Goal: Task Accomplishment & Management: Manage account settings

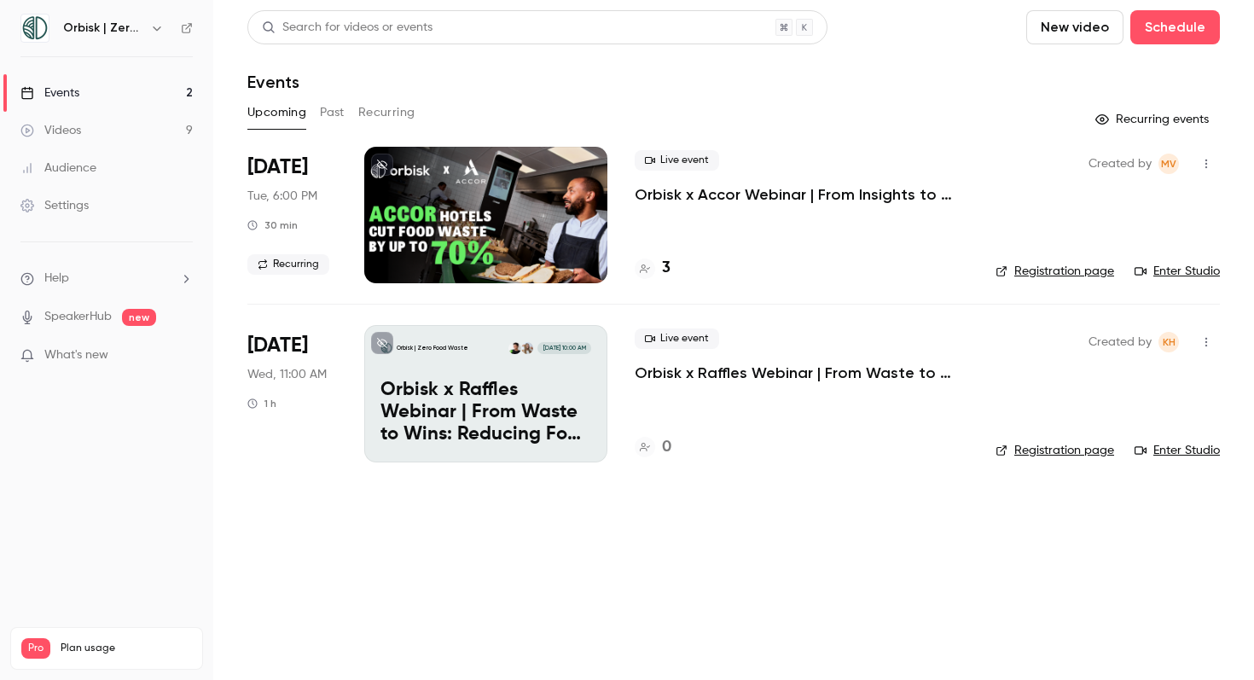
click at [510, 384] on p "Orbisk x Raffles Webinar | From Waste to Wins: Reducing Food Waste Across Raffl…" at bounding box center [485, 412] width 211 height 66
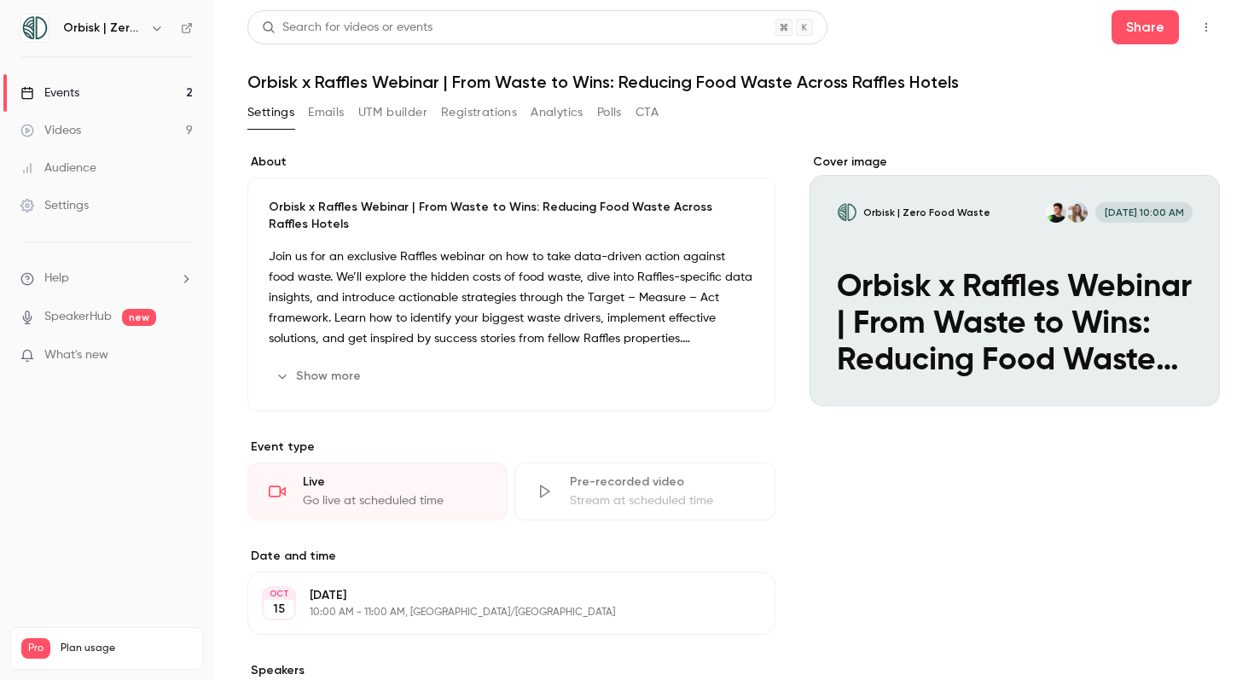
click at [976, 245] on div "Cover image" at bounding box center [1014, 280] width 410 height 252
click at [0, 0] on input "Orbisk | Zero Food Waste [DATE] 10:00 AM Orbisk x Raffles Webinar | From Waste …" at bounding box center [0, 0] width 0 height 0
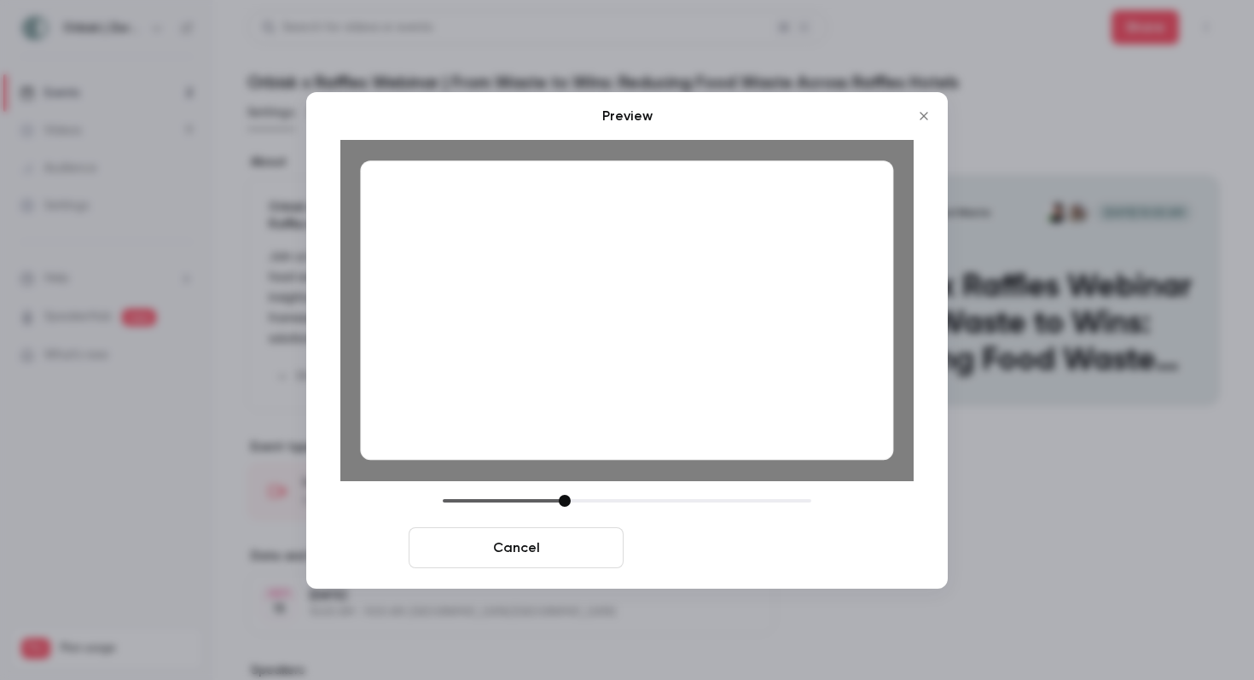
click at [704, 540] on button "Save cover" at bounding box center [737, 547] width 215 height 41
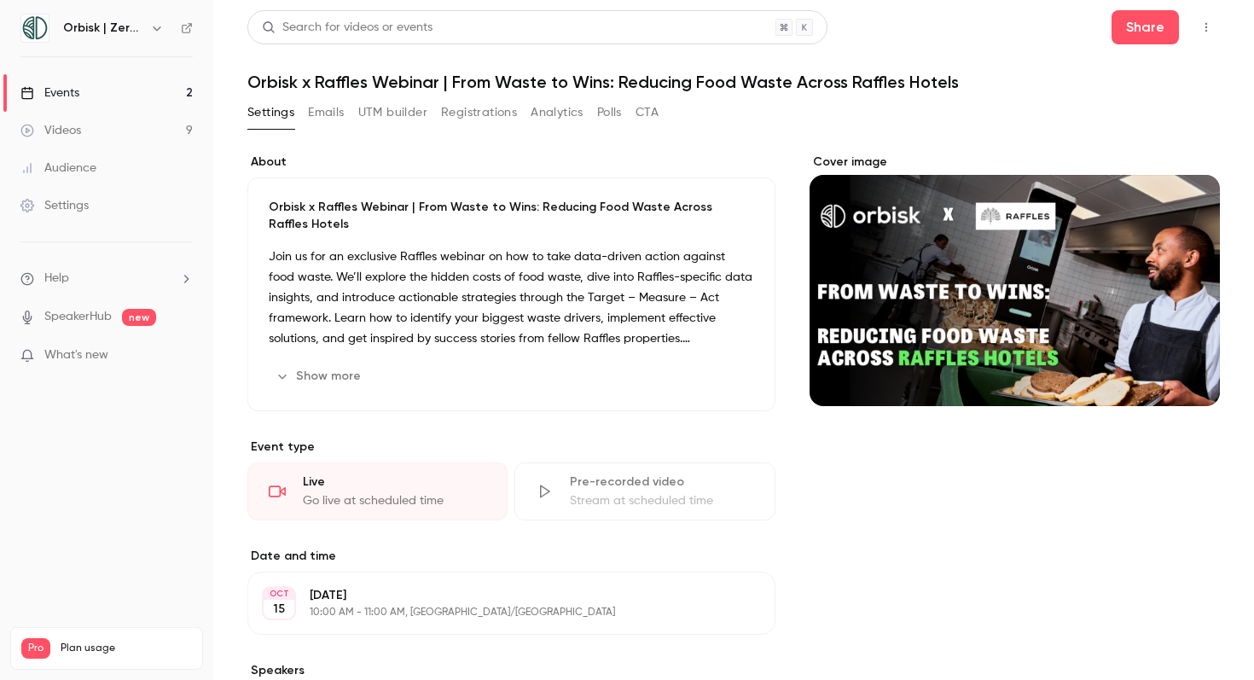
click at [892, 542] on div "Cover image" at bounding box center [1014, 688] width 410 height 1069
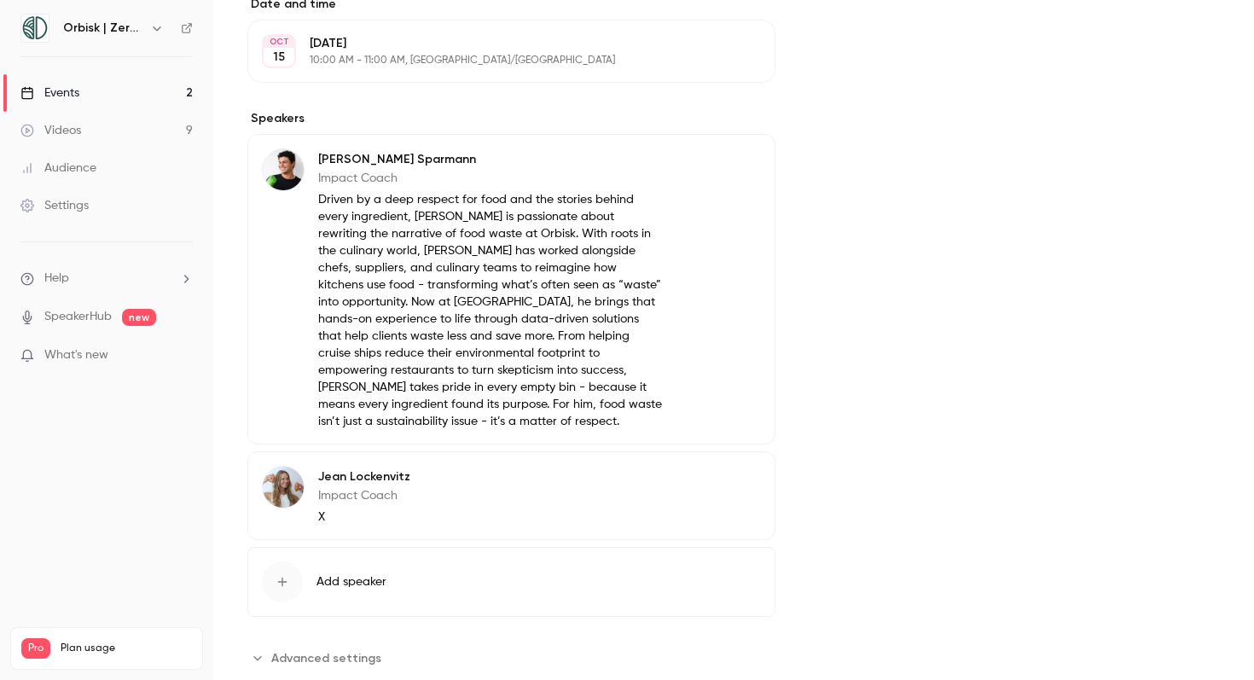
scroll to position [594, 0]
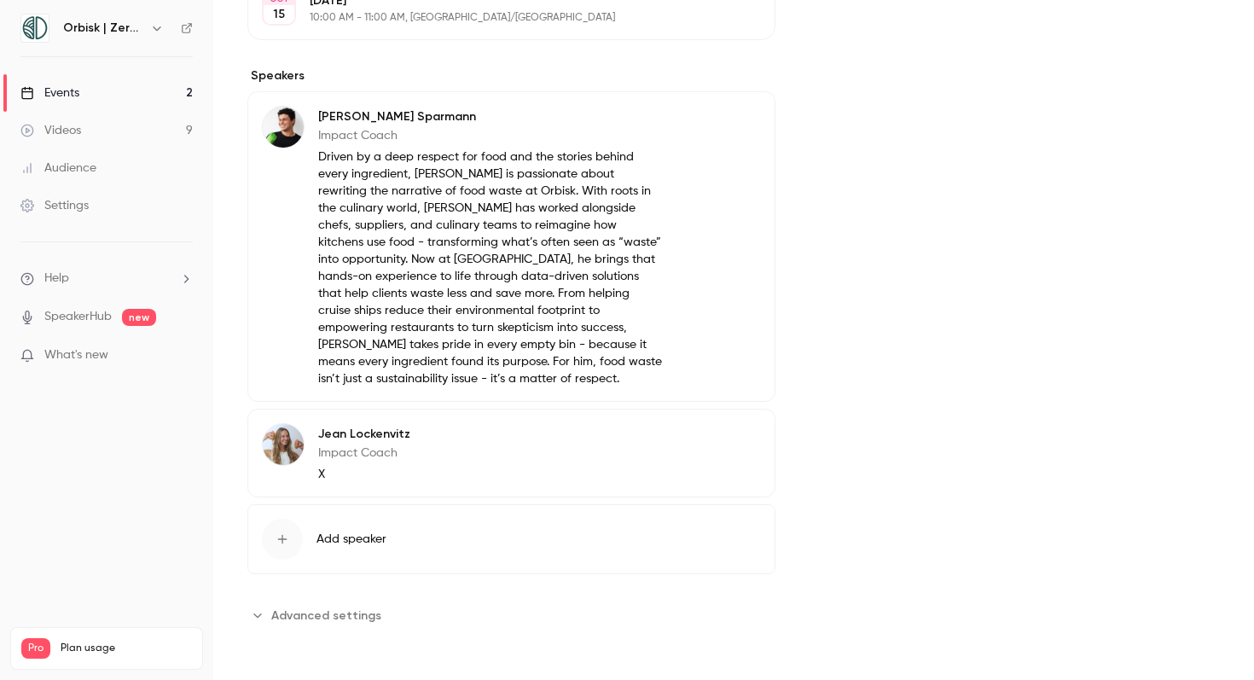
click at [319, 473] on p "X" at bounding box center [364, 474] width 92 height 17
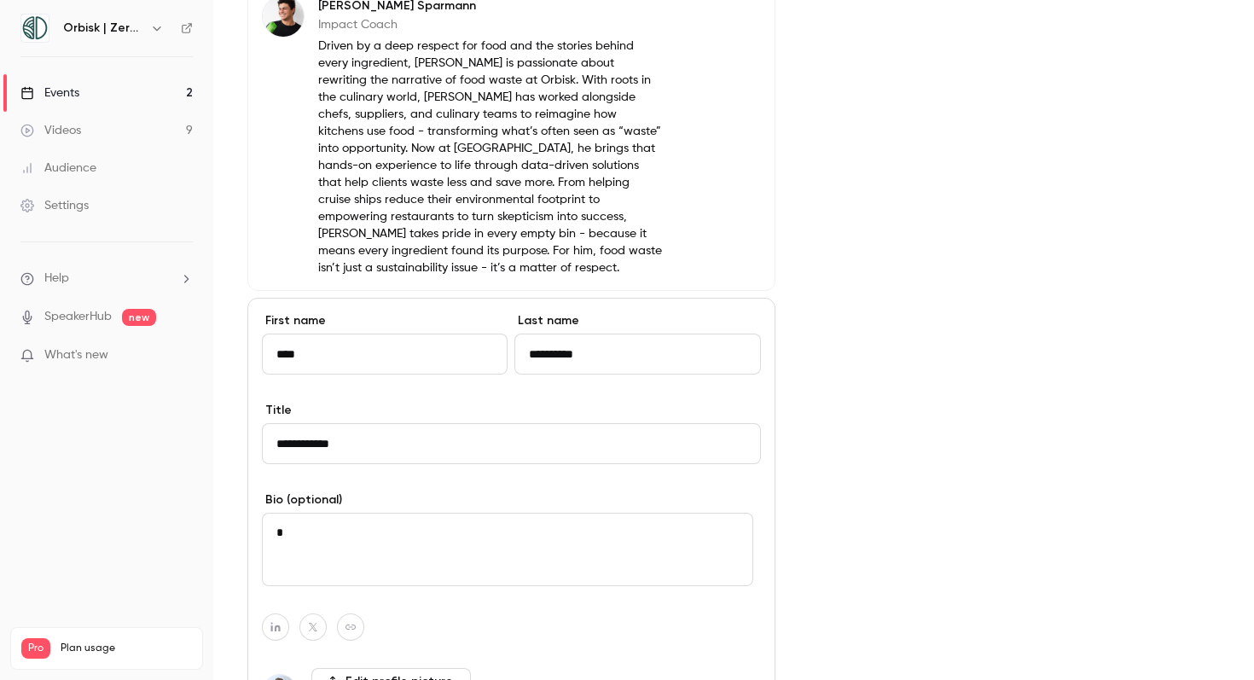
scroll to position [640, 0]
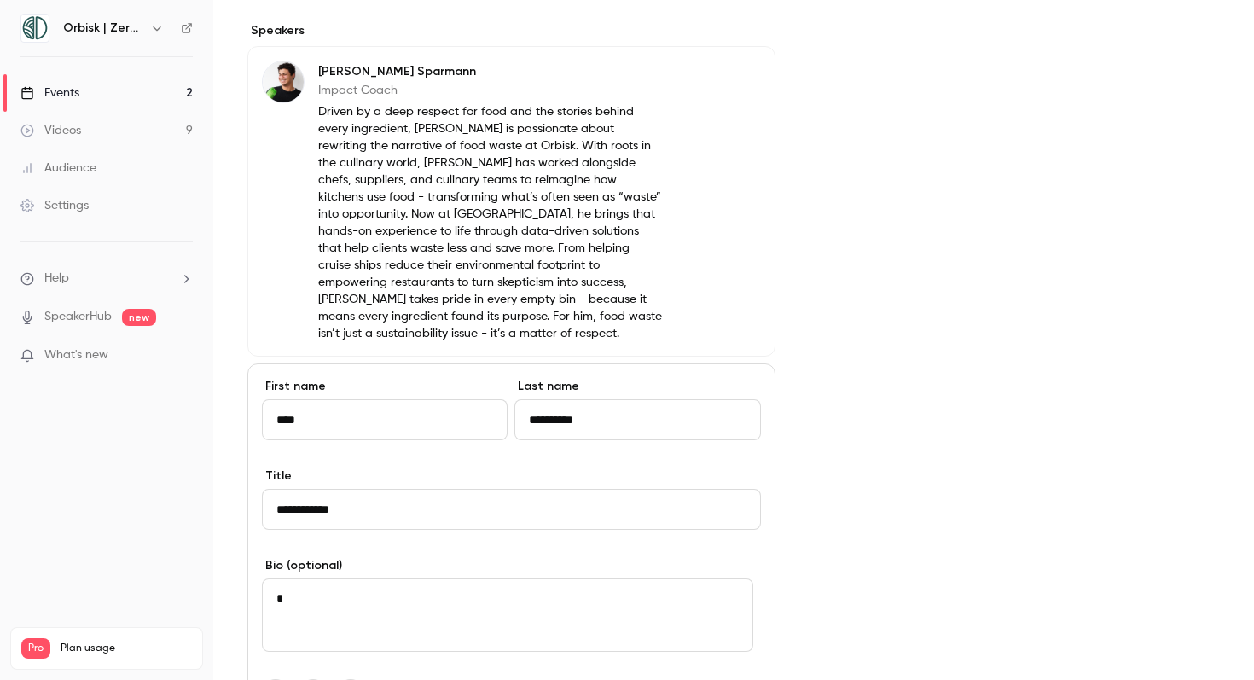
click at [561, 283] on p "Driven by a deep respect for food and the stories behind every ingredient, Leon…" at bounding box center [491, 222] width 346 height 239
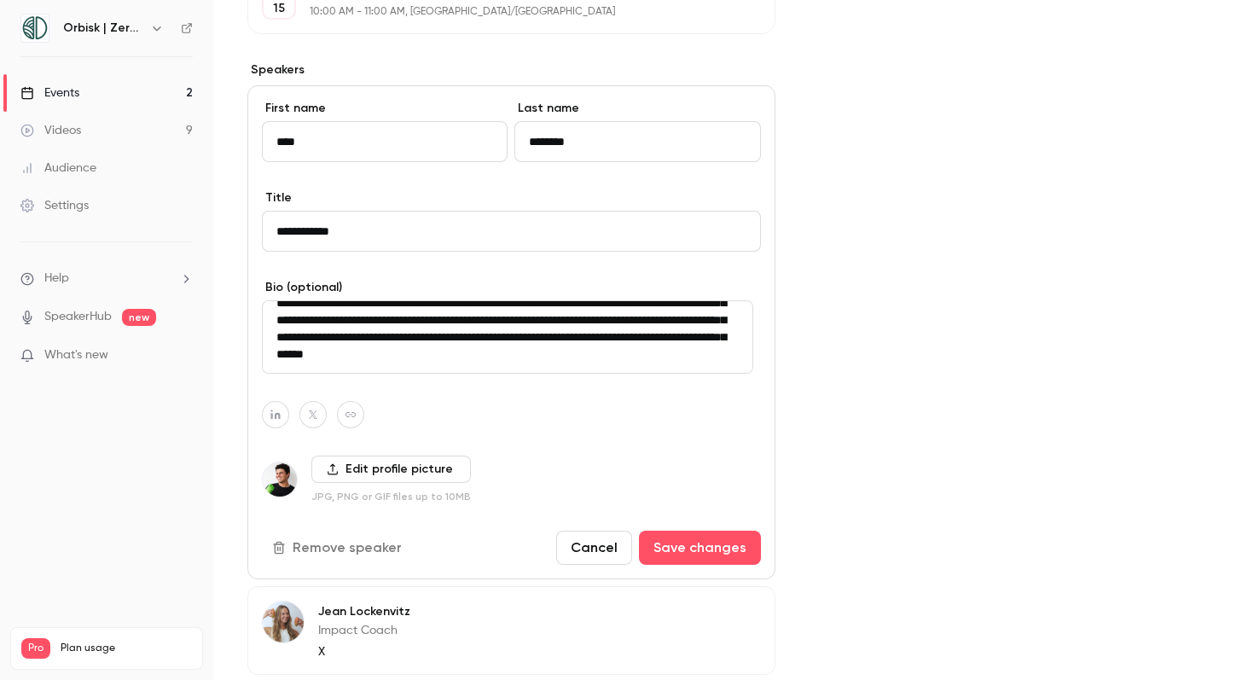
scroll to position [136, 0]
drag, startPoint x: 276, startPoint y: 318, endPoint x: 435, endPoint y: 333, distance: 159.4
click at [435, 334] on textarea "**********" at bounding box center [507, 336] width 491 height 73
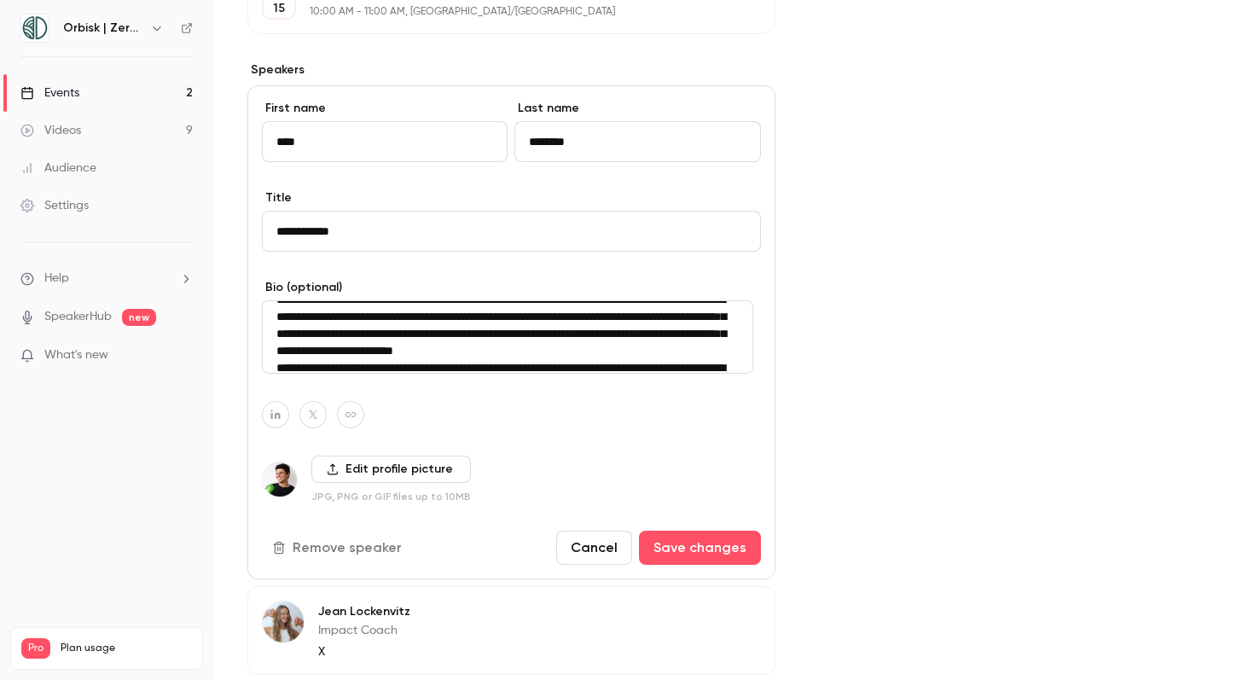
scroll to position [24, 0]
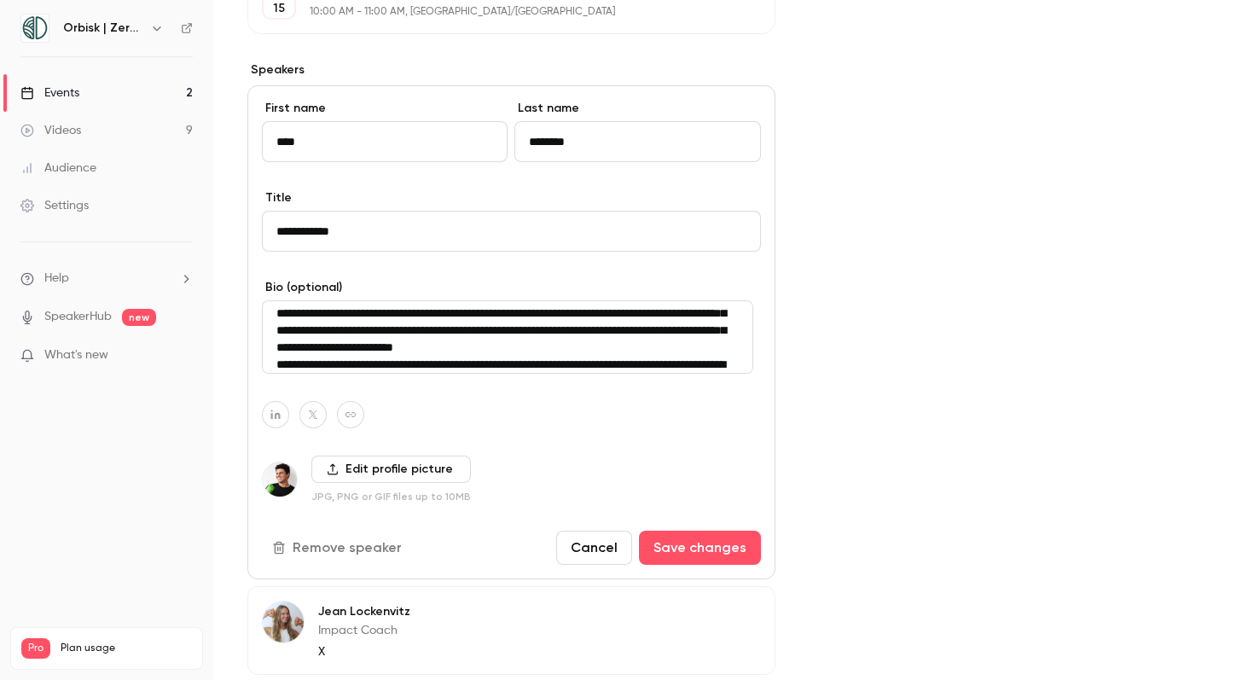
click at [483, 360] on textarea "**********" at bounding box center [507, 336] width 491 height 73
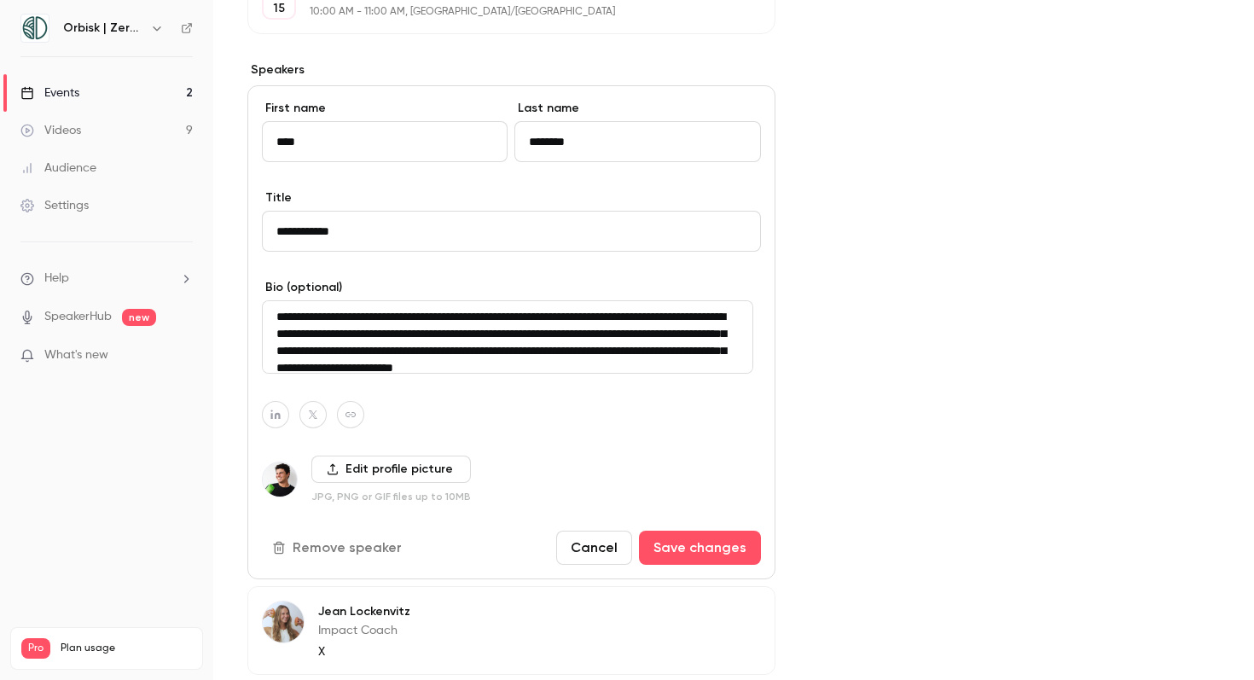
scroll to position [0, 0]
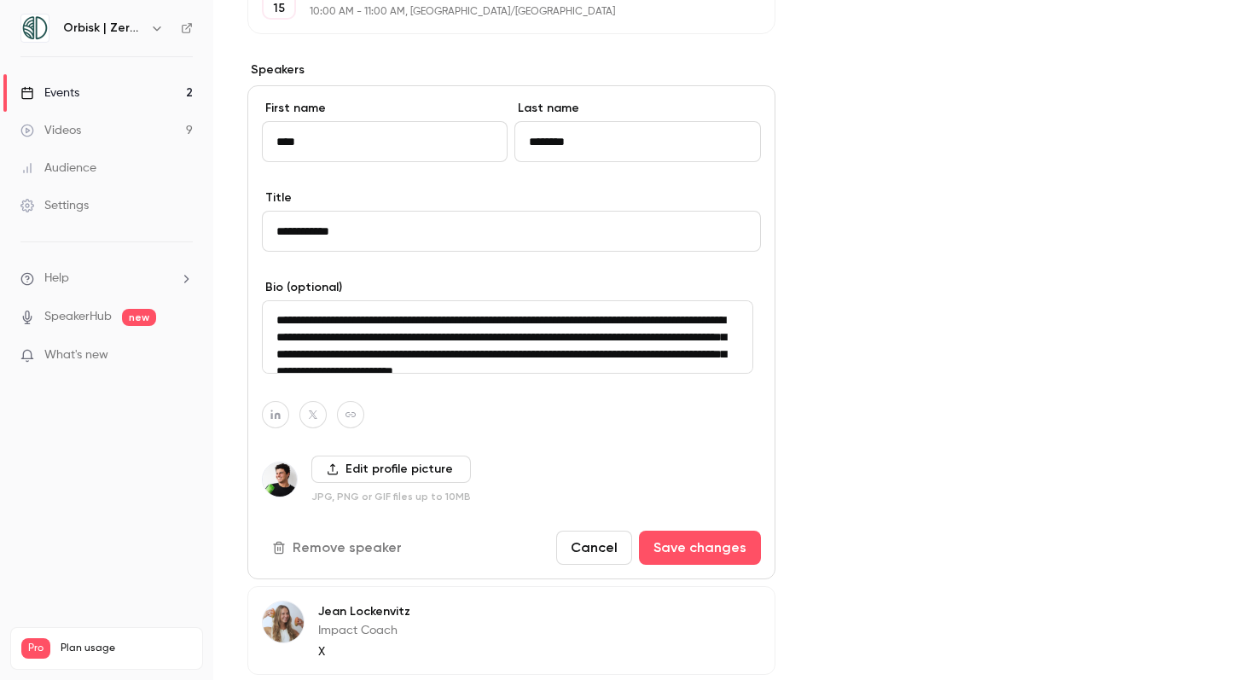
drag, startPoint x: 480, startPoint y: 362, endPoint x: 632, endPoint y: 336, distance: 154.1
click at [632, 336] on textarea "**********" at bounding box center [507, 336] width 491 height 73
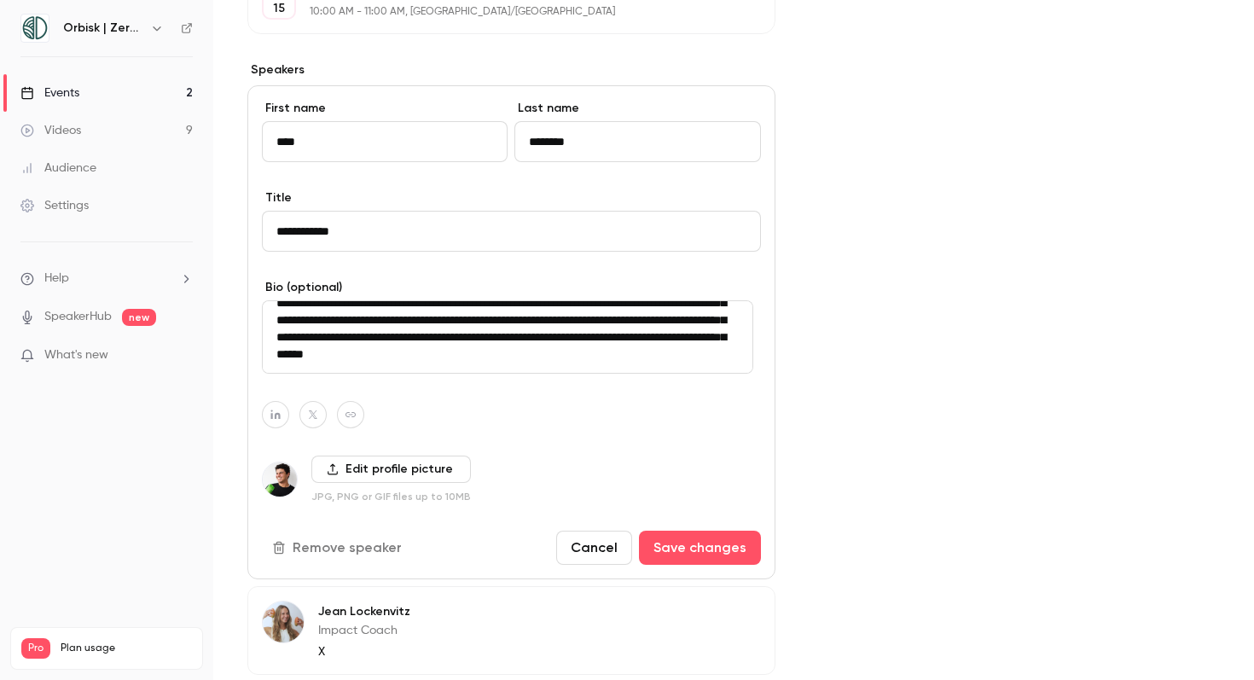
scroll to position [92, 0]
drag, startPoint x: 433, startPoint y: 343, endPoint x: 541, endPoint y: 330, distance: 108.2
click at [541, 330] on textarea "**********" at bounding box center [507, 336] width 491 height 73
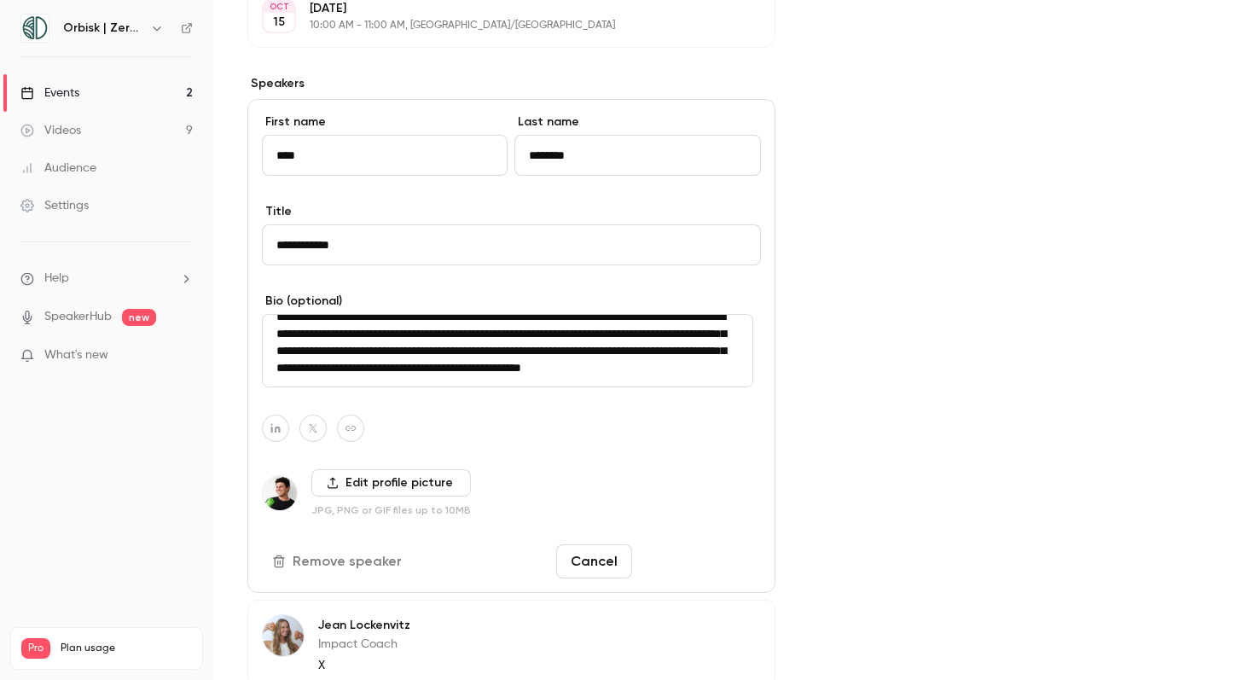
type textarea "**********"
click at [687, 567] on button "Save changes" at bounding box center [700, 561] width 122 height 34
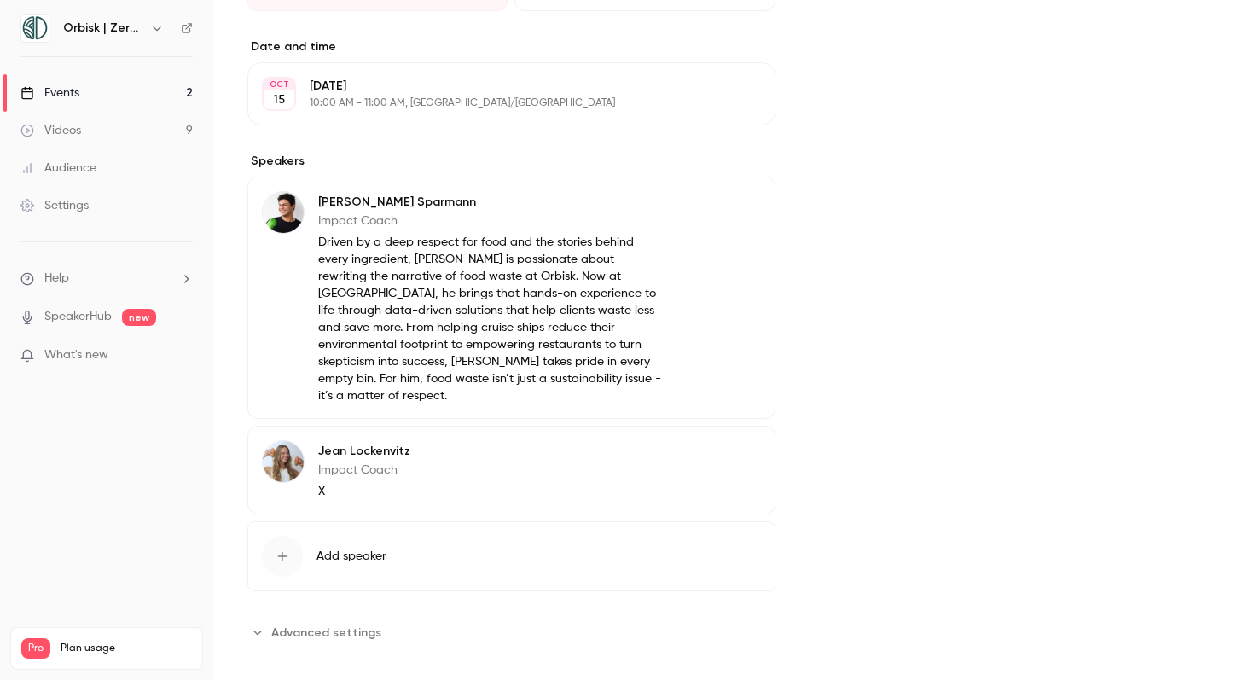
click at [715, 203] on button "Edit" at bounding box center [729, 204] width 62 height 27
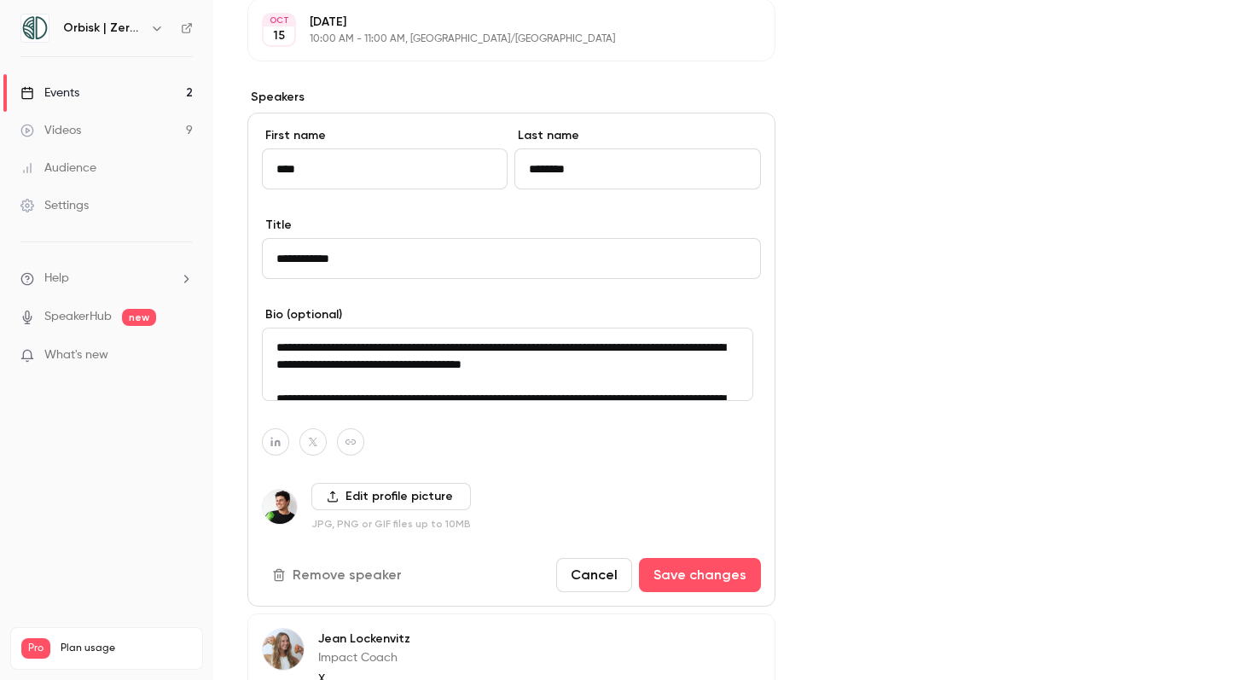
scroll to position [590, 0]
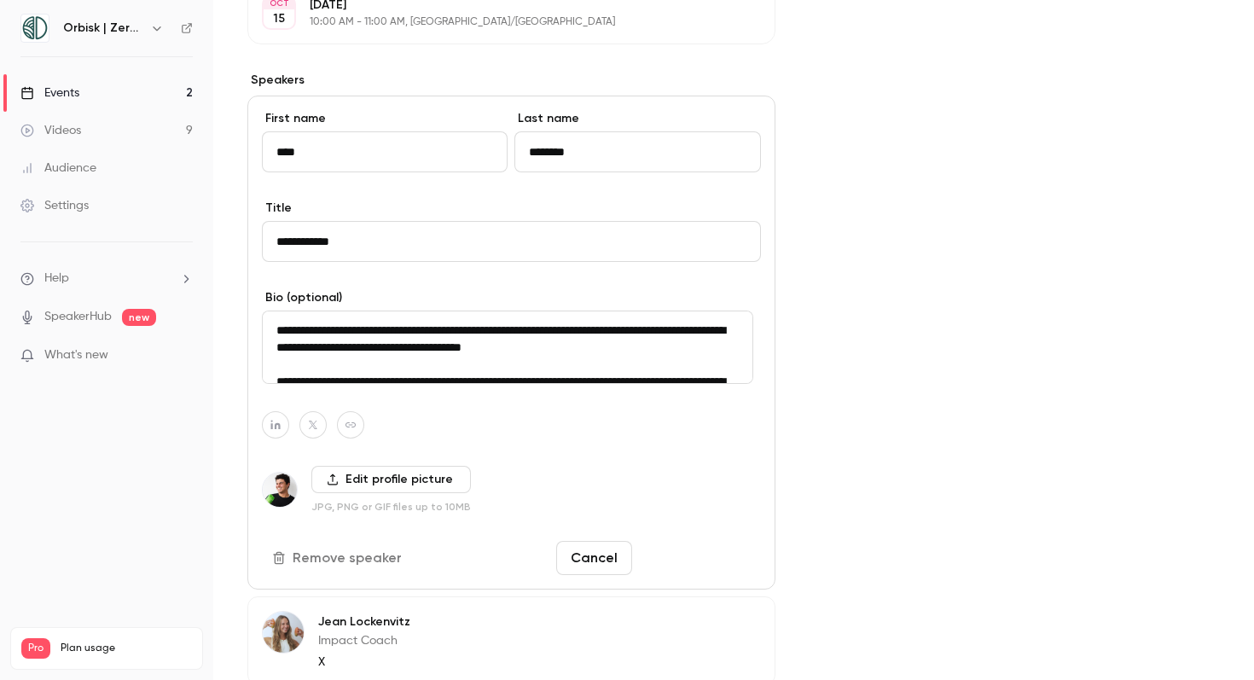
click at [667, 560] on button "Save changes" at bounding box center [700, 558] width 122 height 34
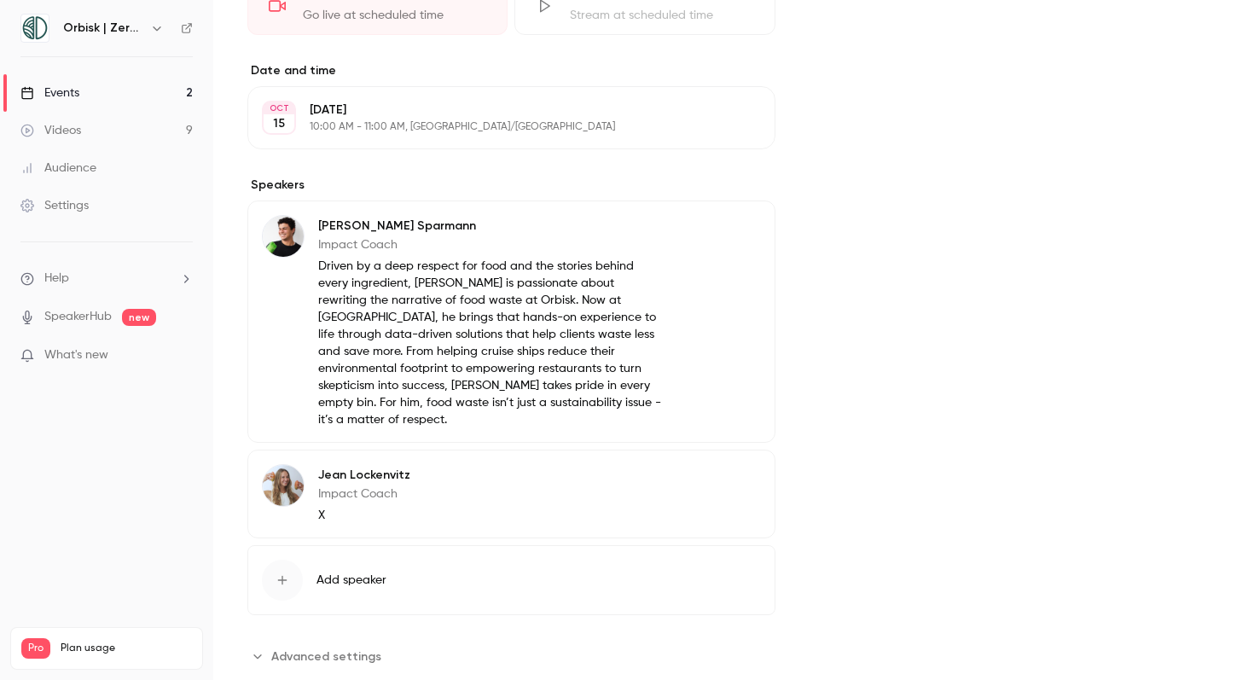
scroll to position [499, 0]
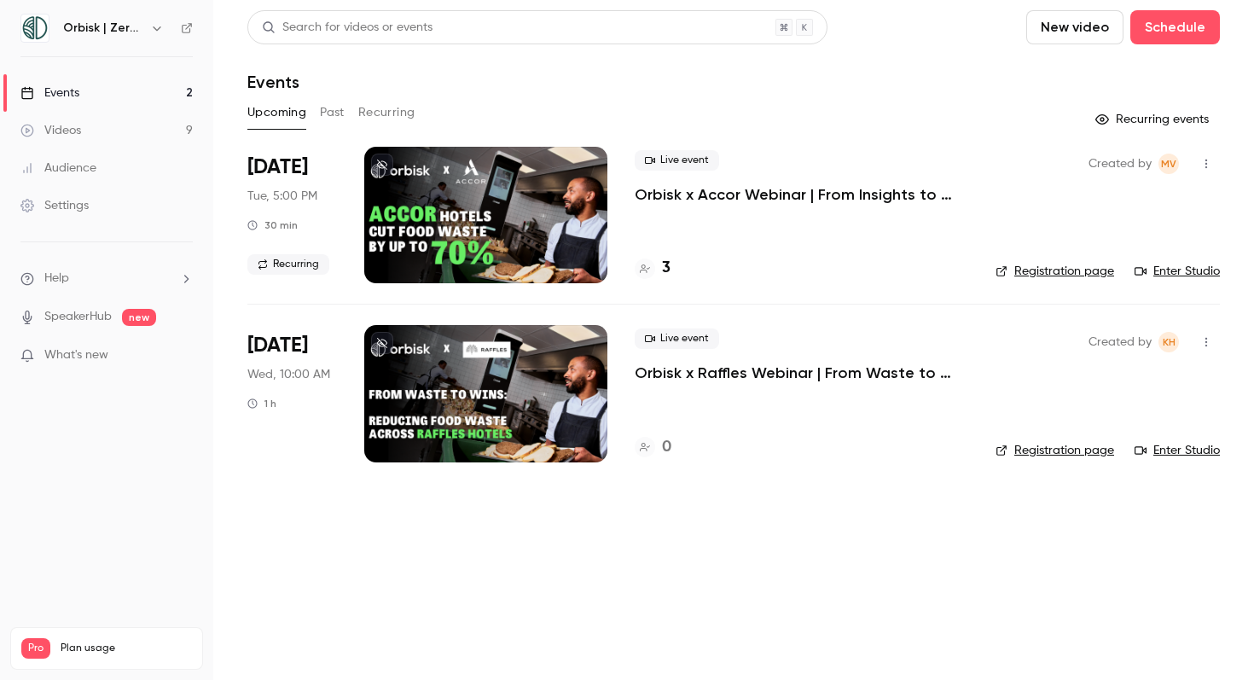
click at [1182, 266] on link "Enter Studio" at bounding box center [1176, 271] width 85 height 17
click at [105, 168] on link "Audience" at bounding box center [106, 168] width 213 height 38
click at [663, 271] on h4 "4" at bounding box center [666, 268] width 9 height 23
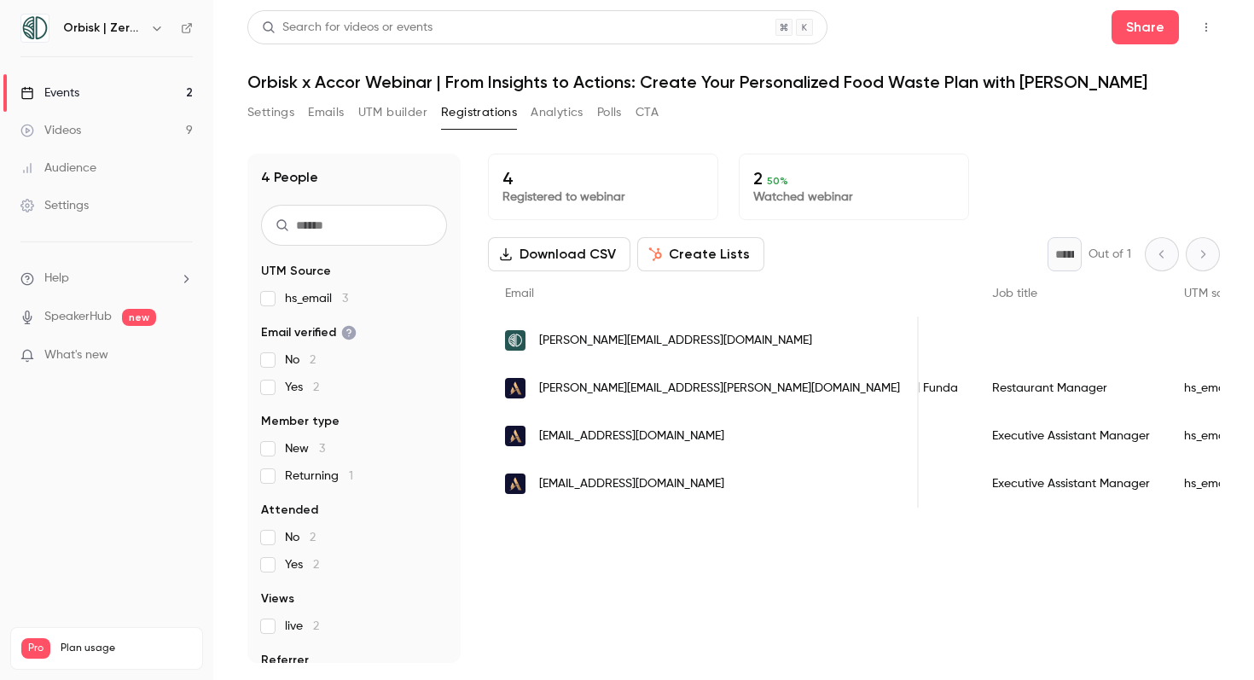
scroll to position [0, 817]
